Goal: Information Seeking & Learning: Check status

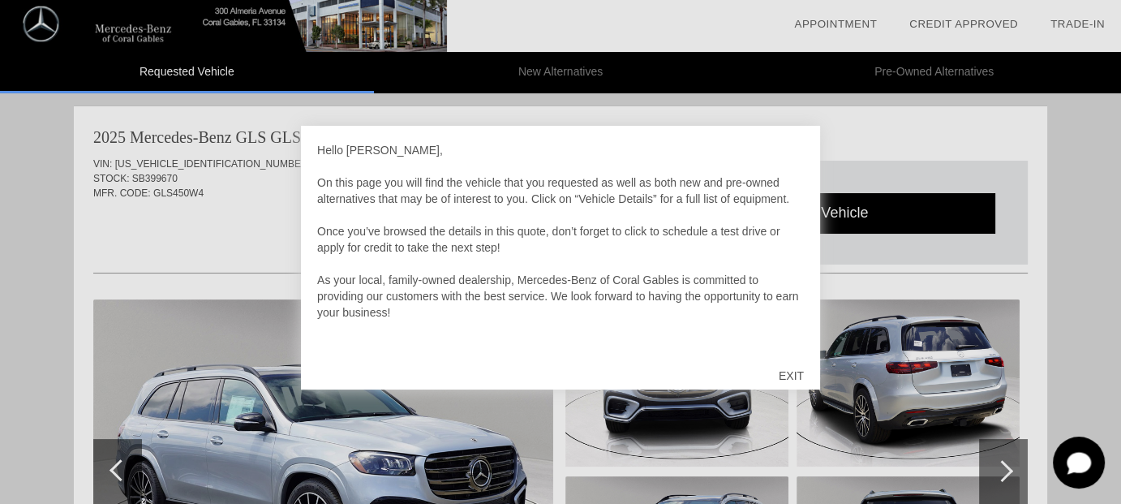
click at [800, 378] on div "EXIT" at bounding box center [792, 375] width 58 height 49
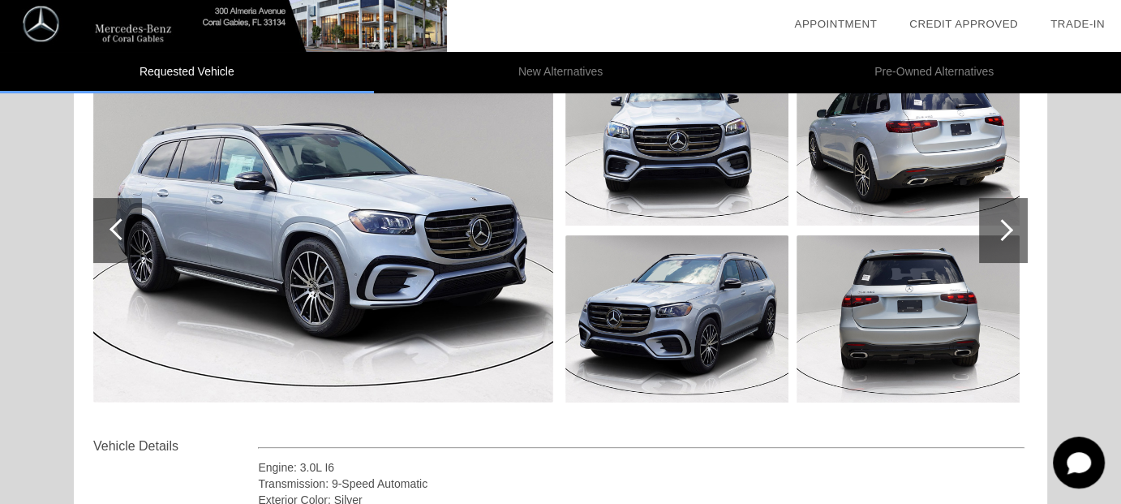
scroll to position [242, 0]
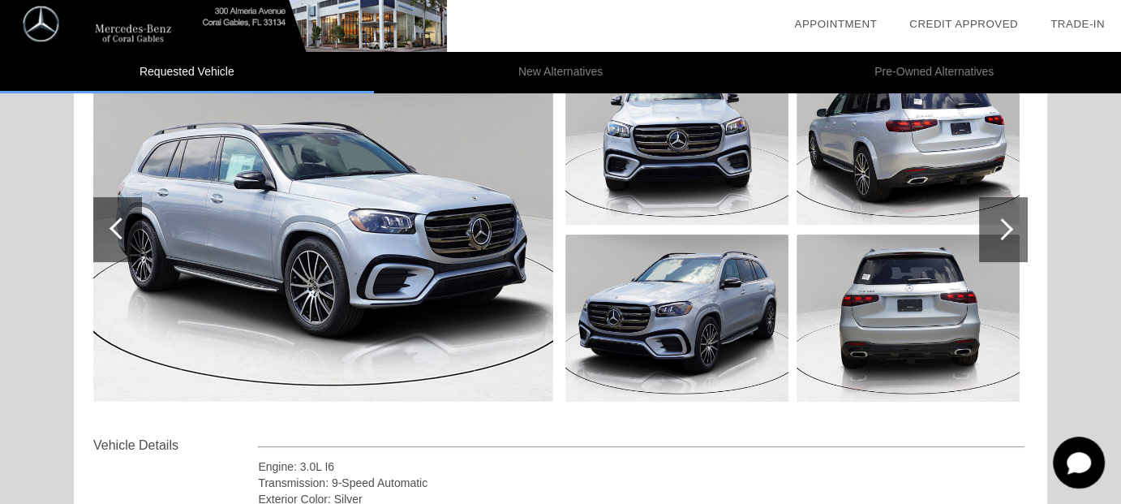
click at [998, 242] on div at bounding box center [1003, 229] width 49 height 65
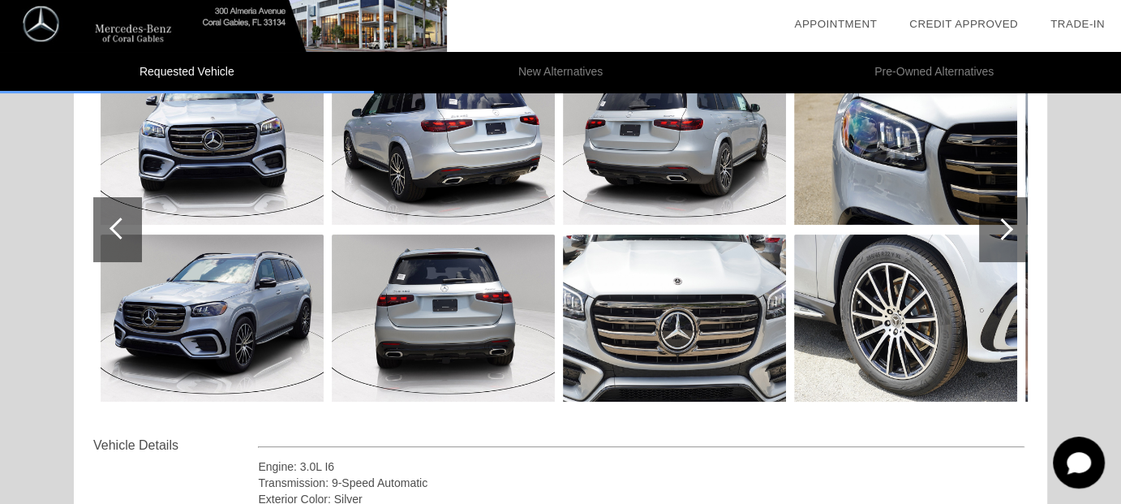
click at [998, 242] on div at bounding box center [1003, 229] width 49 height 65
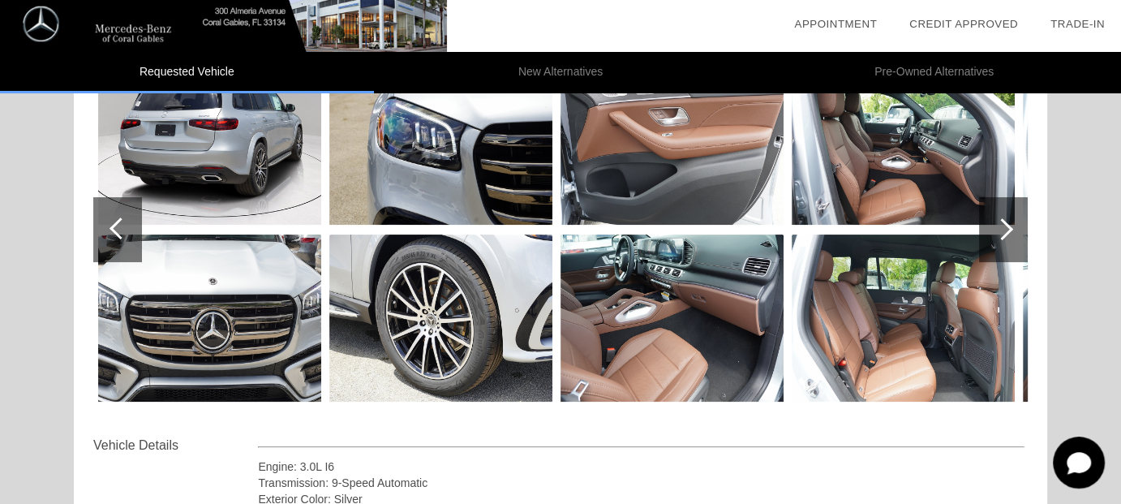
click at [998, 242] on div at bounding box center [1003, 229] width 49 height 65
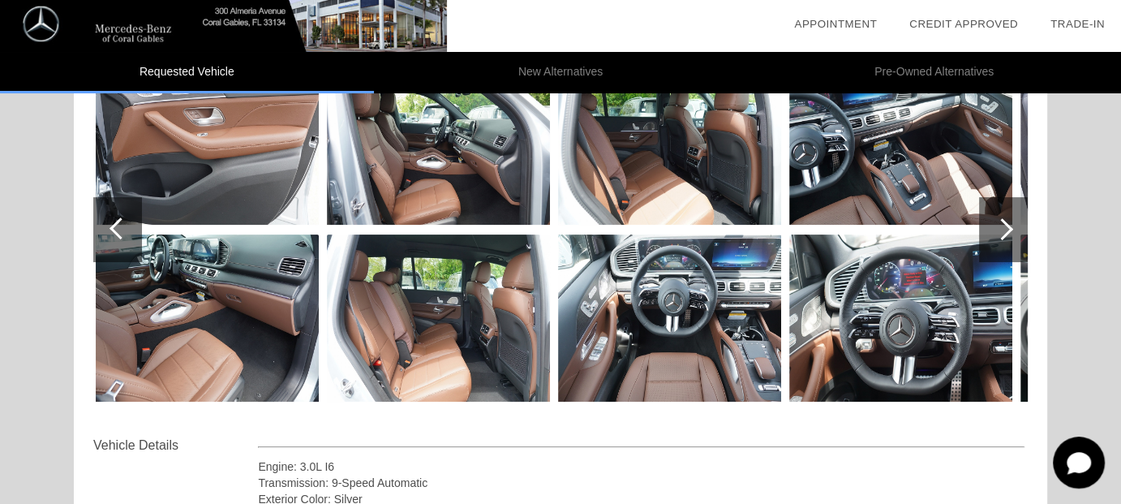
click at [998, 242] on div at bounding box center [1003, 229] width 49 height 65
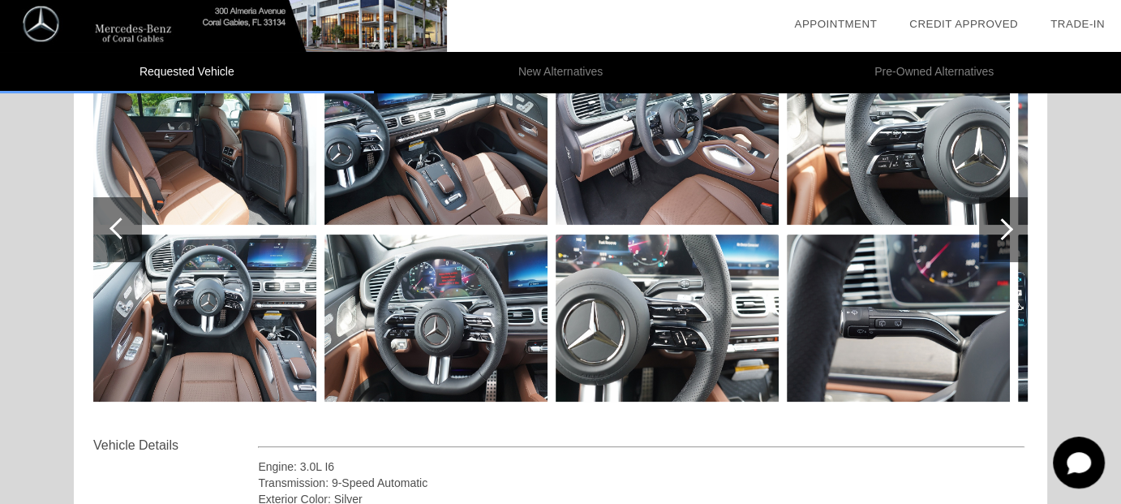
click at [998, 242] on div at bounding box center [1003, 229] width 49 height 65
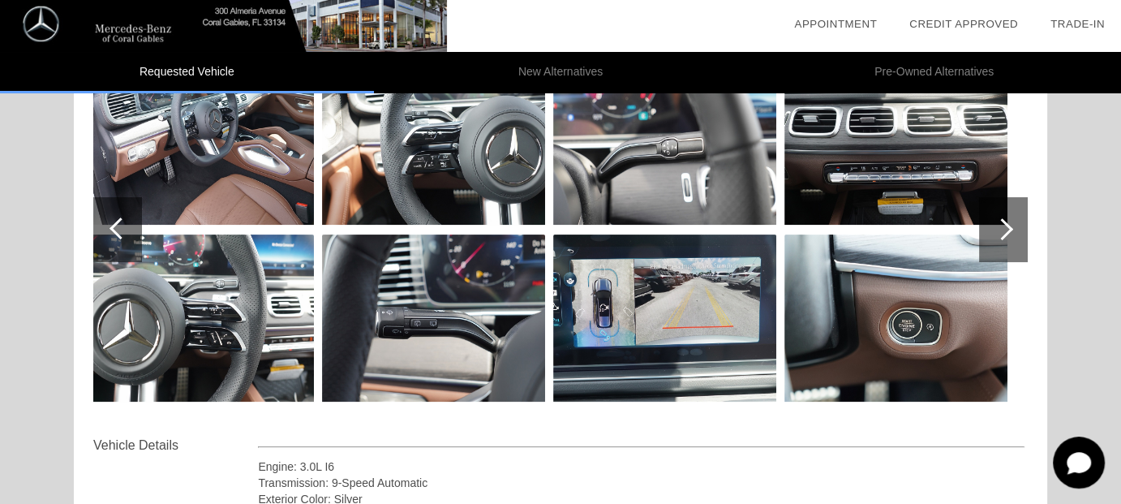
click at [998, 242] on div at bounding box center [1003, 229] width 49 height 65
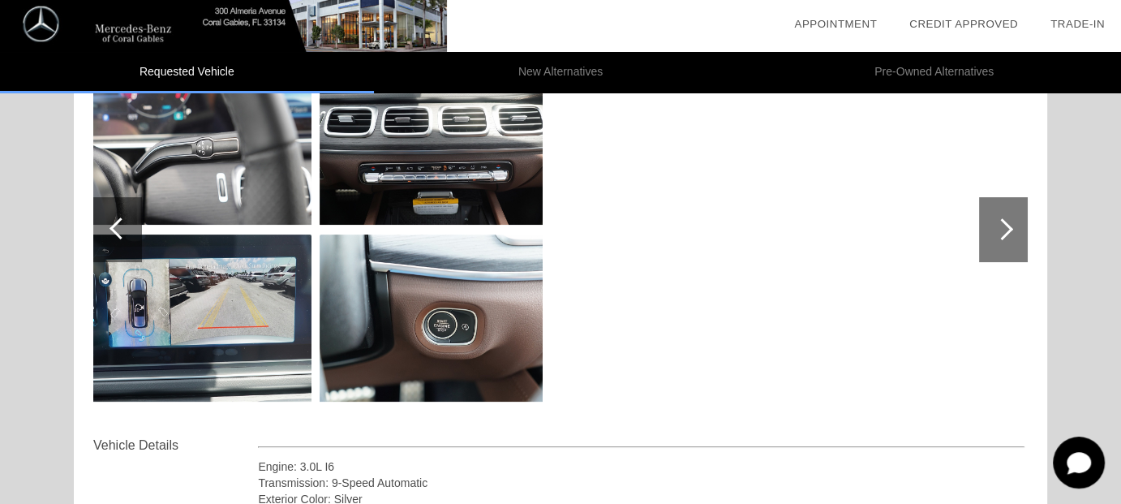
click at [998, 242] on div at bounding box center [1003, 229] width 49 height 65
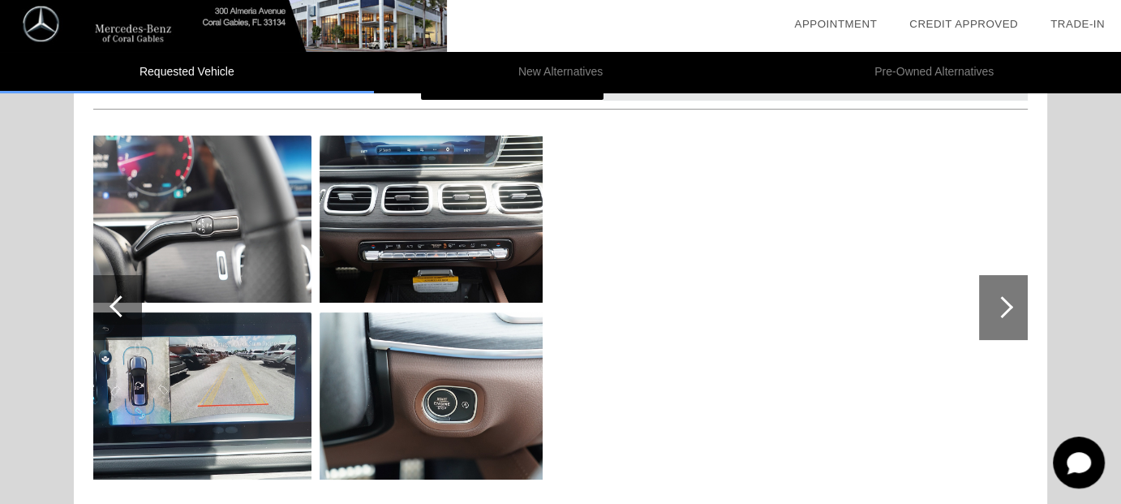
scroll to position [161, 0]
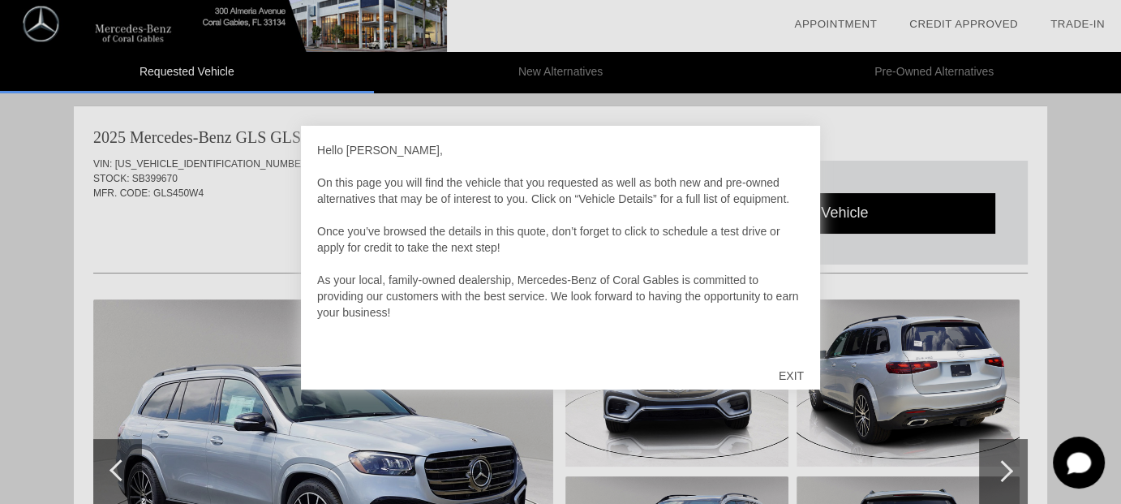
click at [805, 373] on div "EXIT" at bounding box center [792, 375] width 58 height 49
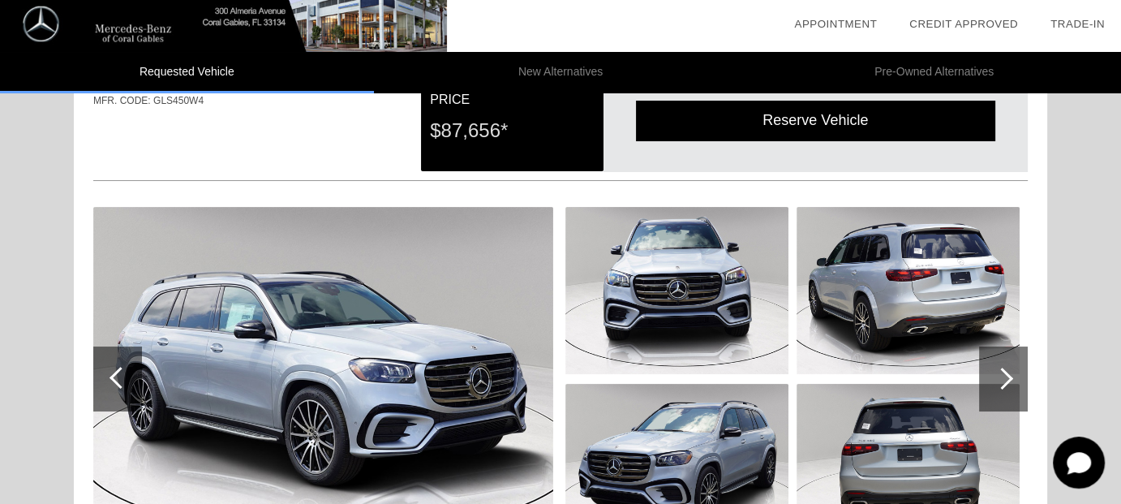
scroll to position [93, 0]
click at [1014, 377] on div at bounding box center [1003, 378] width 49 height 65
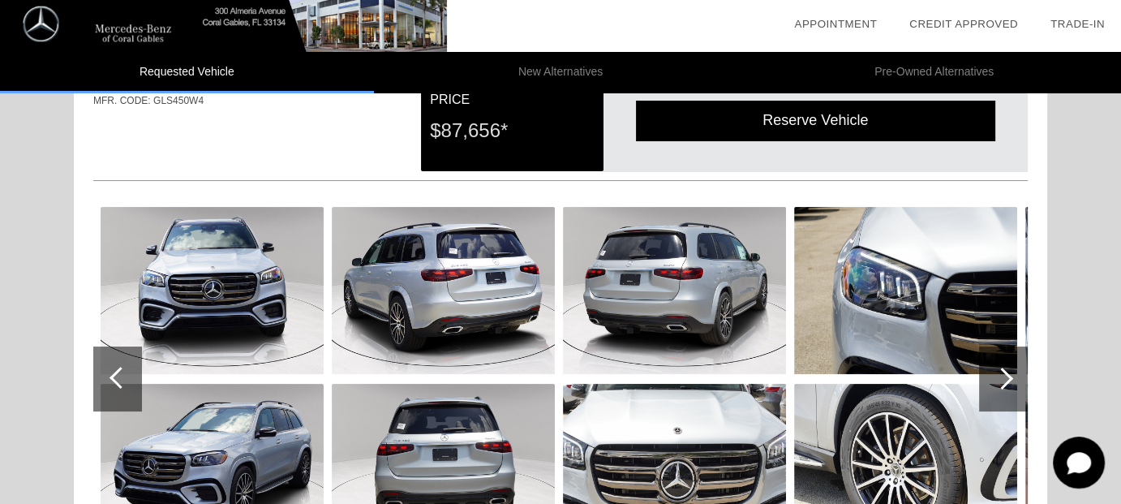
click at [1014, 377] on div at bounding box center [1003, 378] width 49 height 65
